Goal: Task Accomplishment & Management: Manage account settings

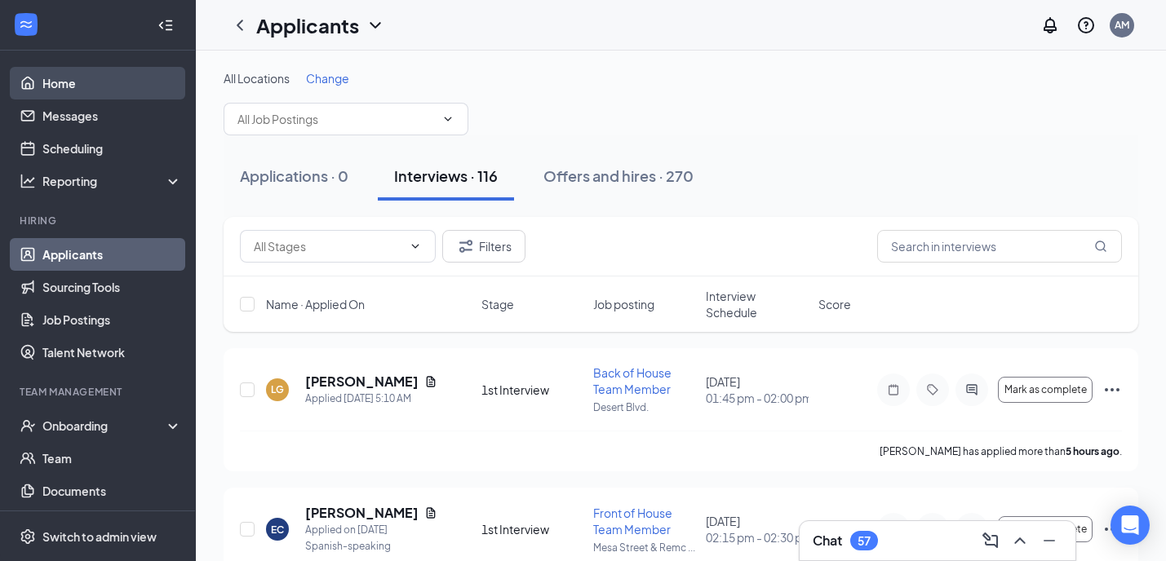
click at [82, 83] on link "Home" at bounding box center [112, 83] width 140 height 33
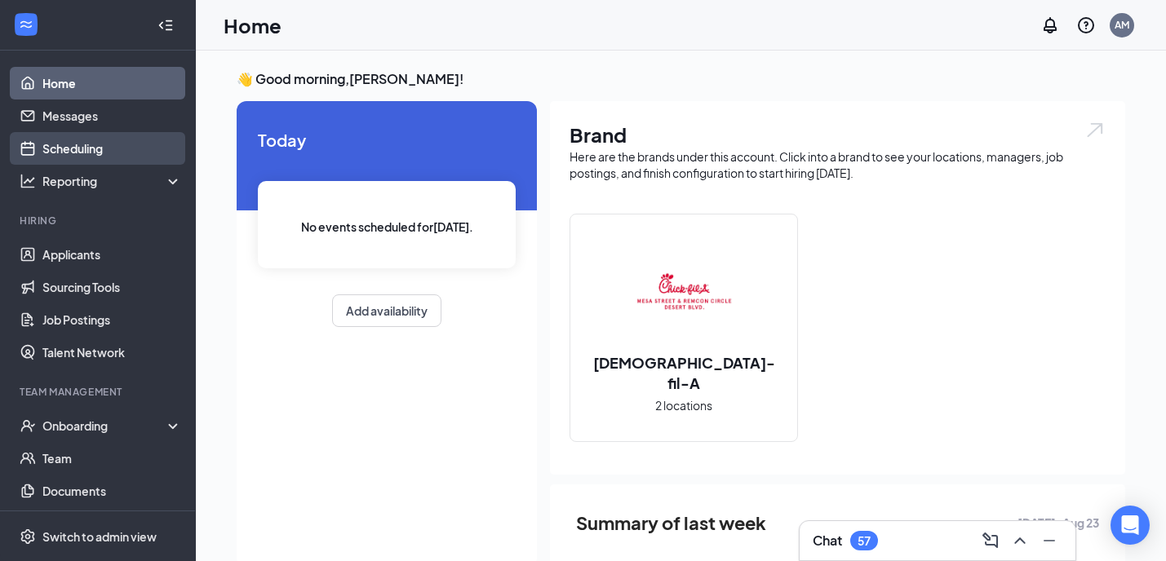
click at [90, 144] on link "Scheduling" at bounding box center [112, 148] width 140 height 33
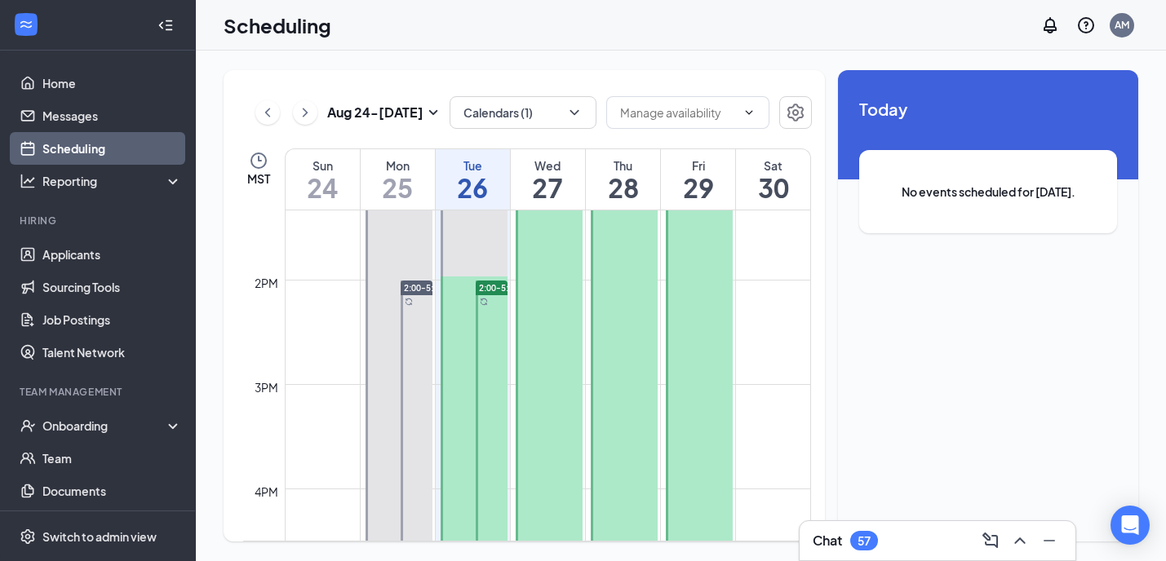
scroll to position [1342, 0]
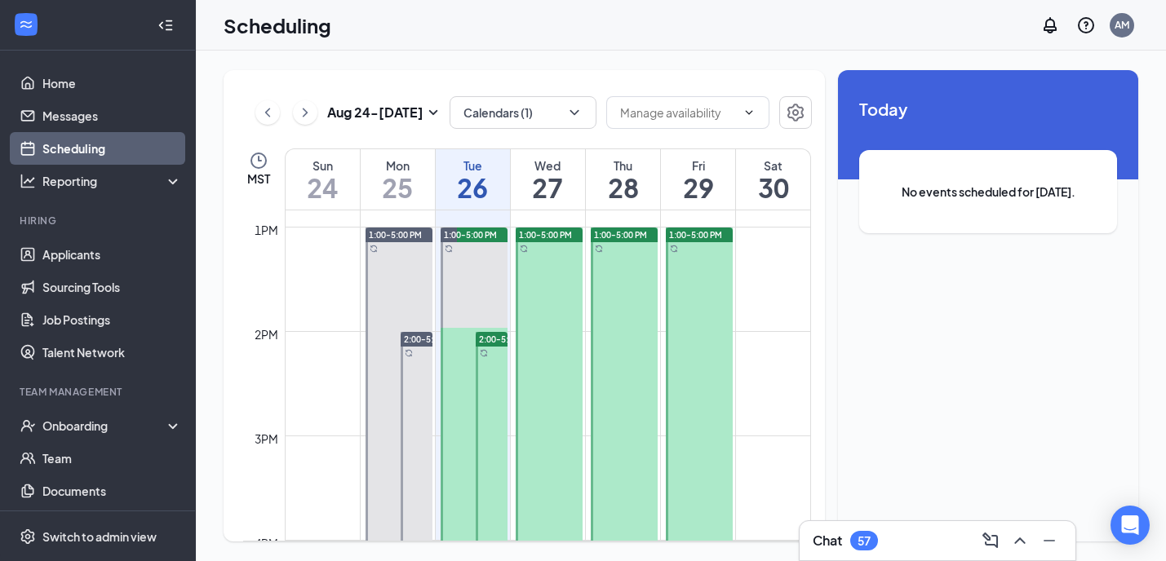
click at [490, 339] on span "2:00-5:00 PM" at bounding box center [505, 339] width 53 height 11
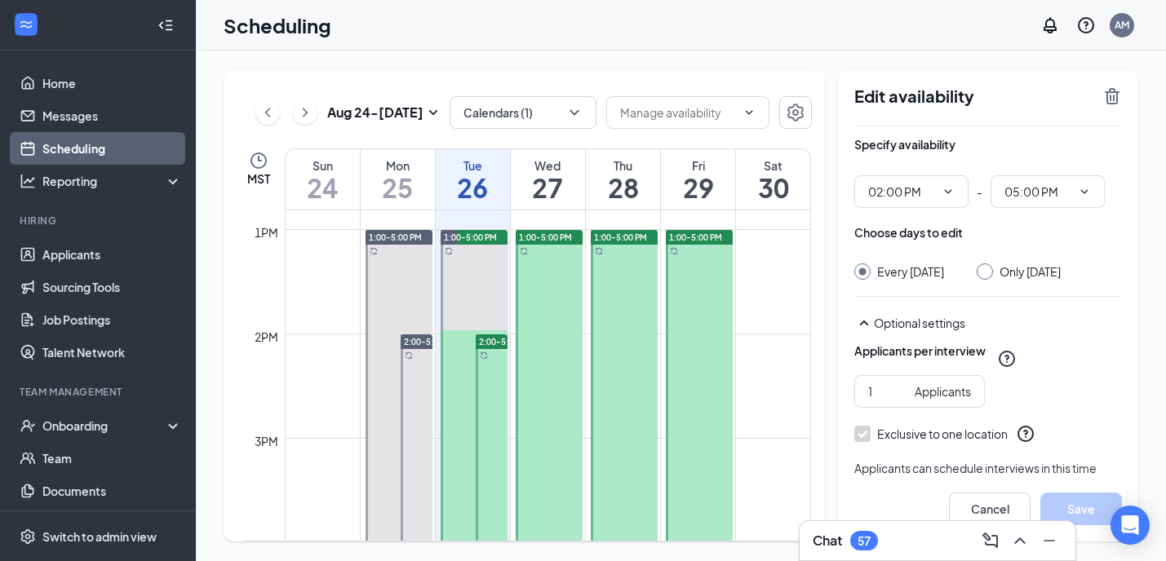
scroll to position [1353, 0]
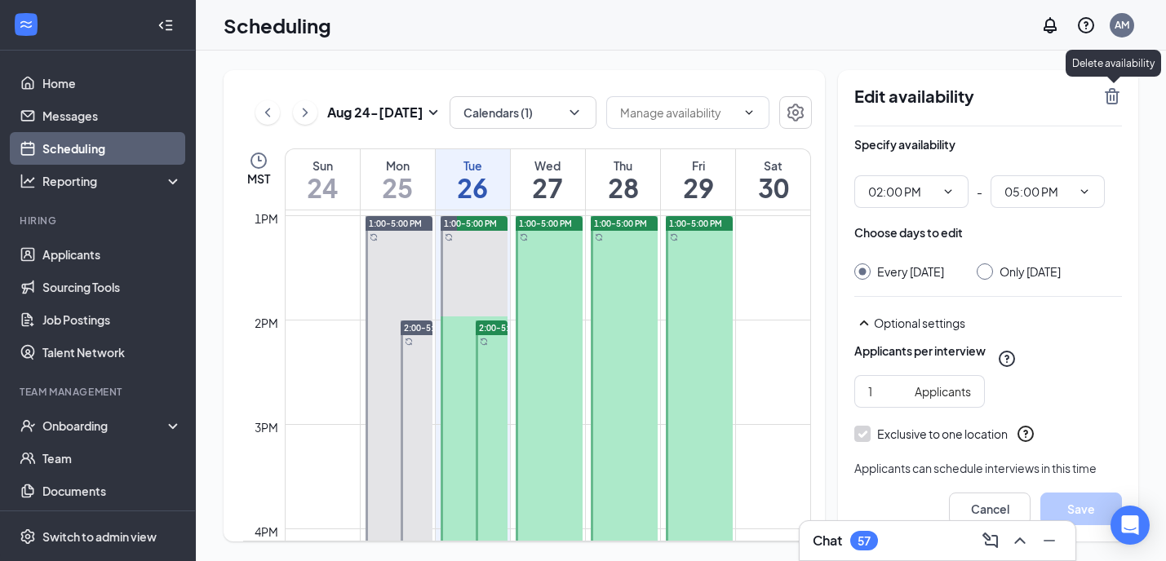
click at [1116, 102] on icon "TrashOutline" at bounding box center [1112, 96] width 15 height 16
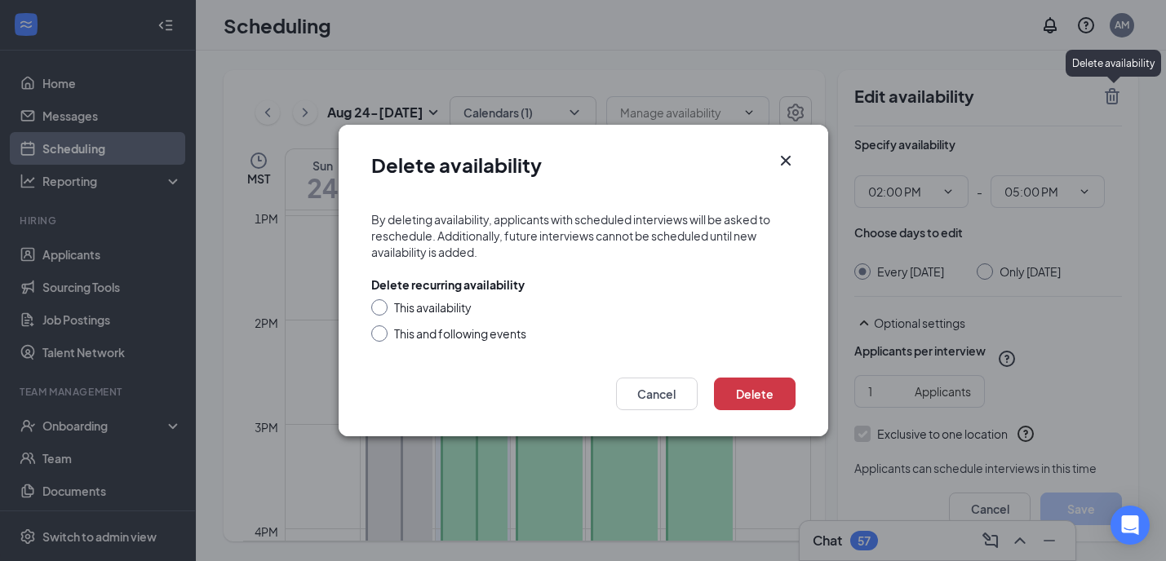
click at [379, 341] on div at bounding box center [379, 334] width 16 height 16
click at [381, 335] on input "This and following events" at bounding box center [376, 331] width 11 height 11
radio input "true"
click at [761, 401] on button "Delete" at bounding box center [755, 394] width 82 height 33
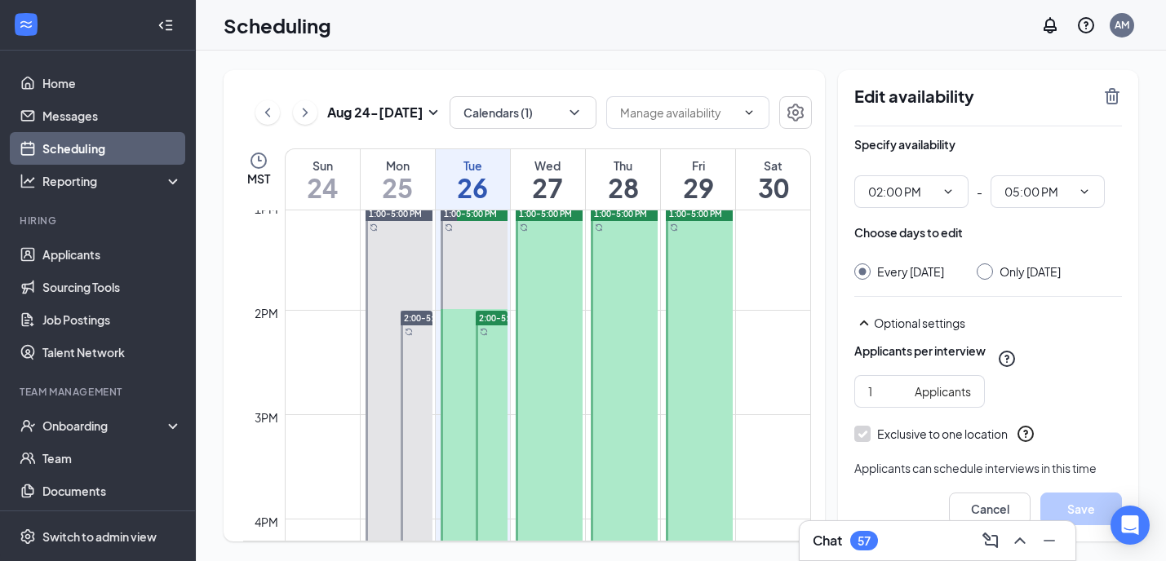
scroll to position [1362, 0]
click at [308, 116] on icon "ChevronRight" at bounding box center [305, 113] width 16 height 20
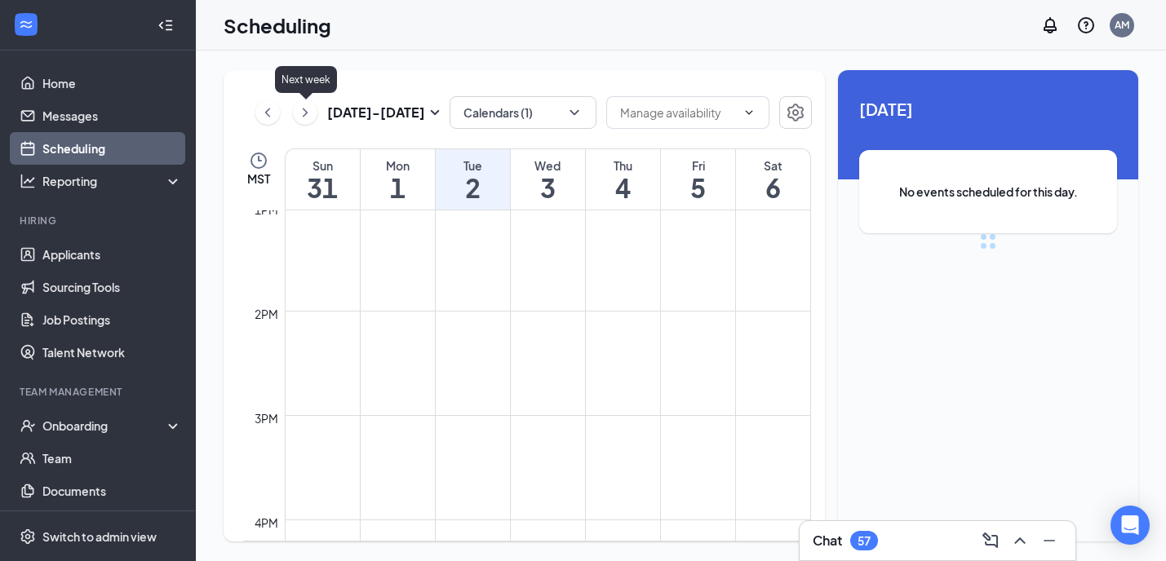
scroll to position [802, 0]
click at [268, 112] on icon "ChevronLeft" at bounding box center [268, 113] width 16 height 20
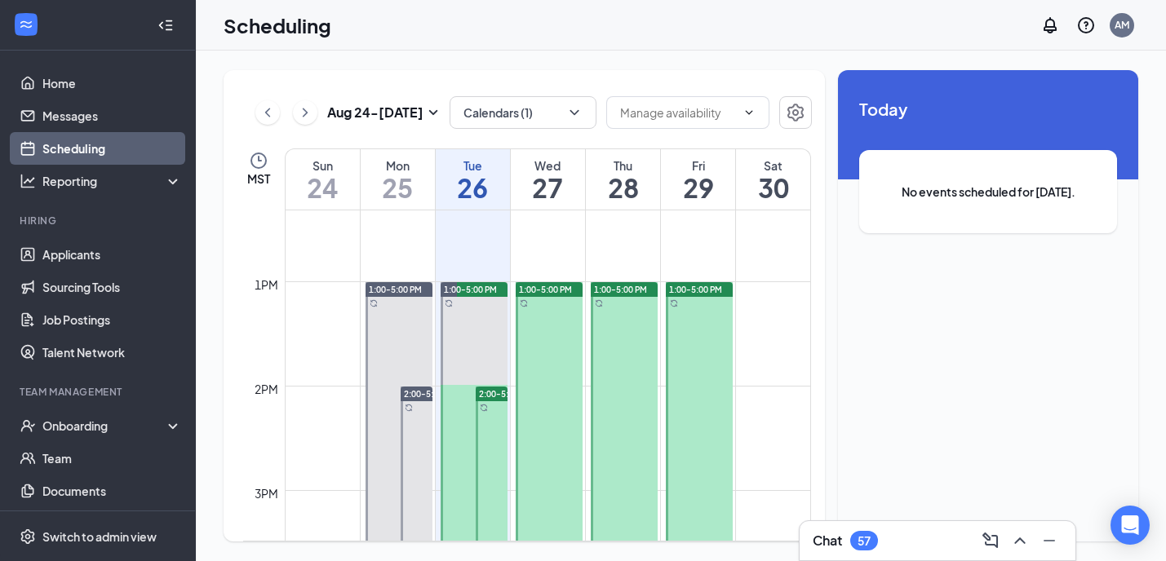
scroll to position [1287, 0]
click at [307, 115] on icon "ChevronRight" at bounding box center [305, 113] width 16 height 20
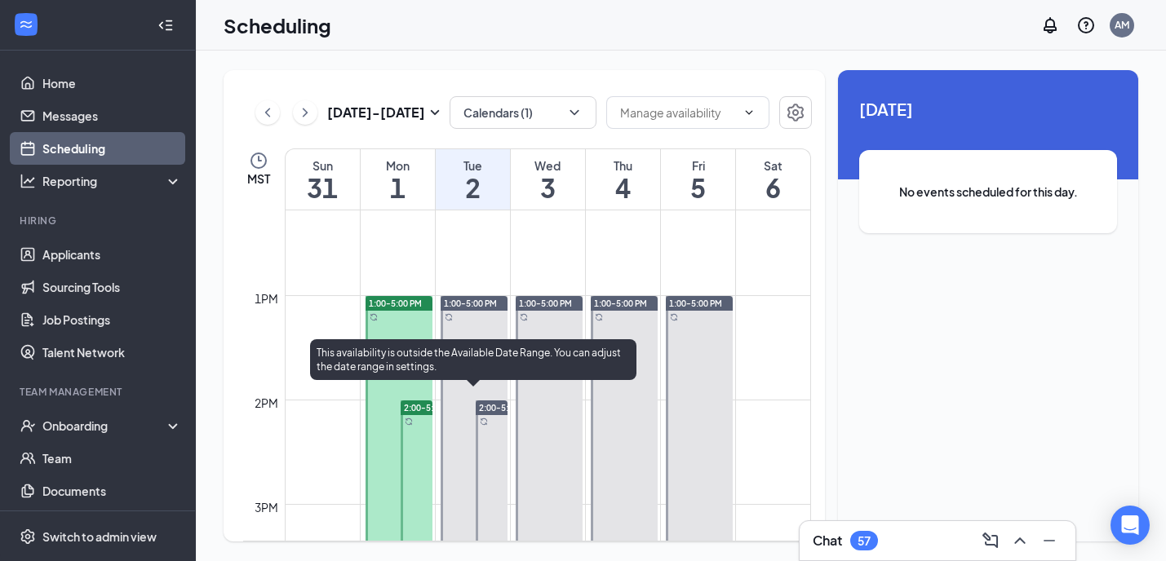
scroll to position [1334, 0]
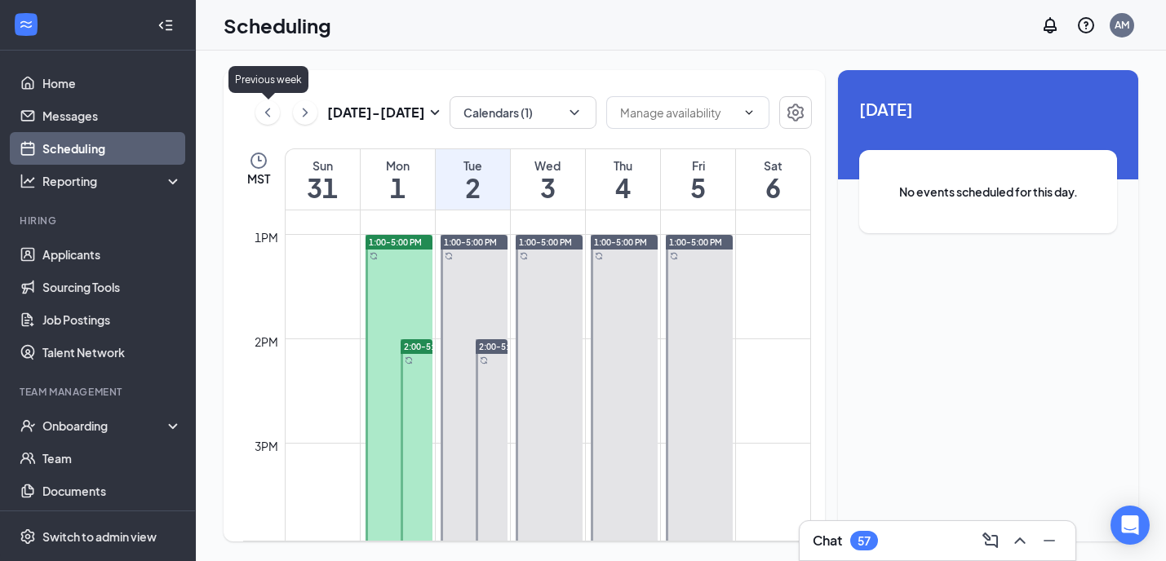
click at [264, 111] on icon "ChevronLeft" at bounding box center [268, 113] width 16 height 20
